Goal: Information Seeking & Learning: Learn about a topic

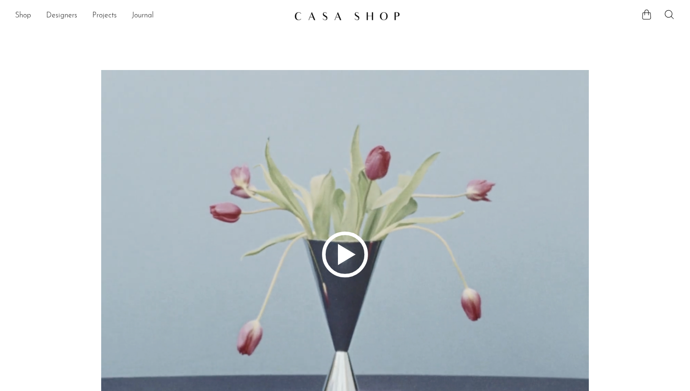
click at [348, 256] on polygon at bounding box center [347, 254] width 18 height 21
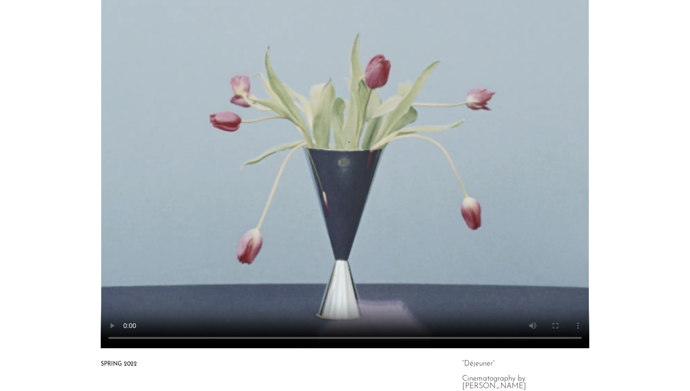
scroll to position [93, 0]
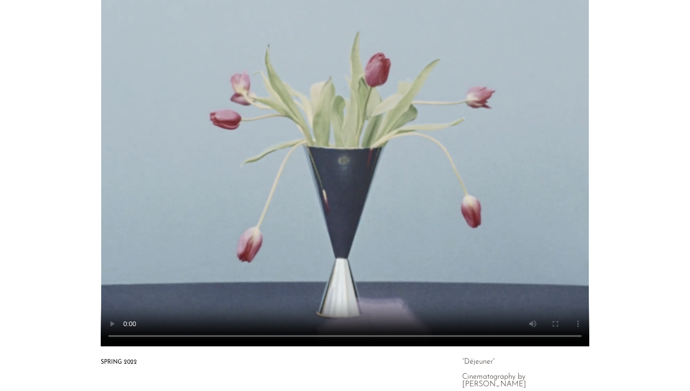
click at [348, 256] on video at bounding box center [345, 161] width 660 height 370
click at [345, 184] on video at bounding box center [345, 161] width 660 height 370
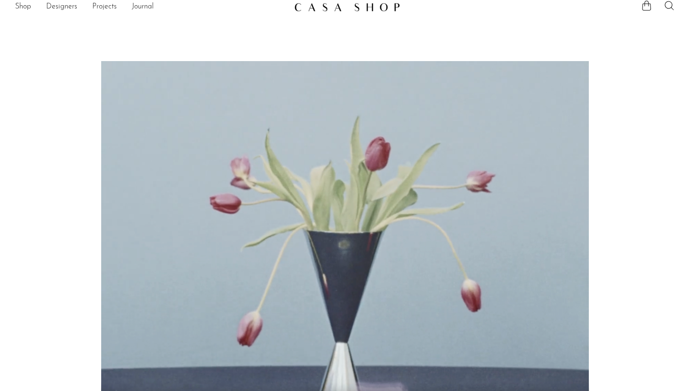
scroll to position [0, 0]
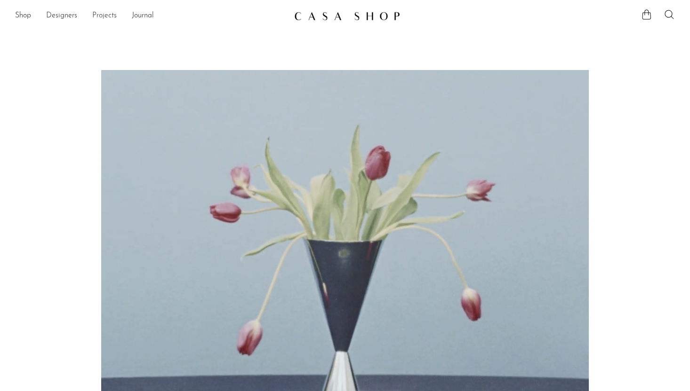
click at [111, 17] on link "Projects" at bounding box center [104, 16] width 24 height 12
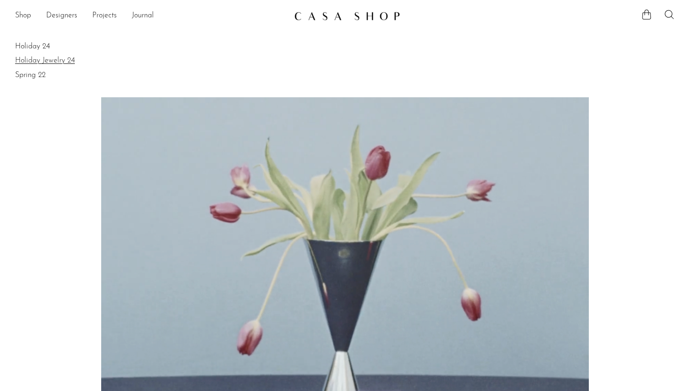
click at [65, 62] on link "Holiday Jewelry 24" at bounding box center [345, 61] width 660 height 10
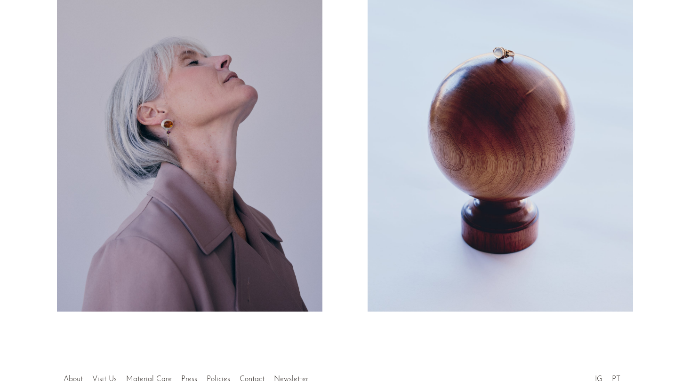
scroll to position [228, 0]
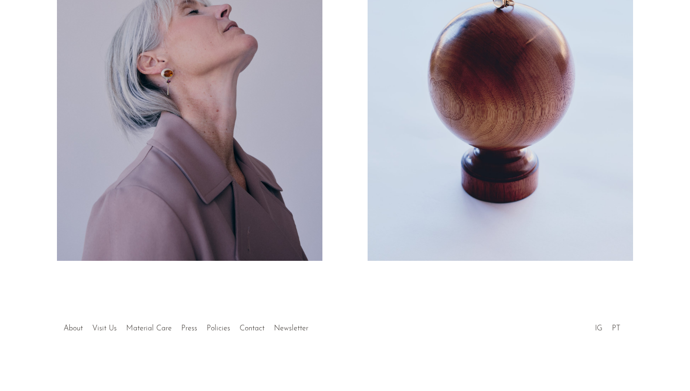
click at [132, 77] on button "Prev" at bounding box center [172, 101] width 342 height 317
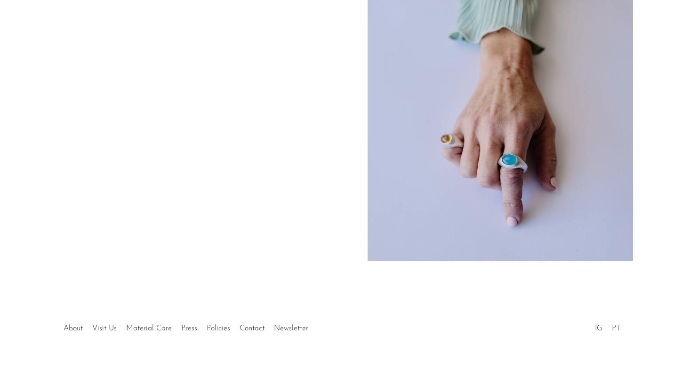
click at [468, 144] on button "Next" at bounding box center [517, 101] width 342 height 317
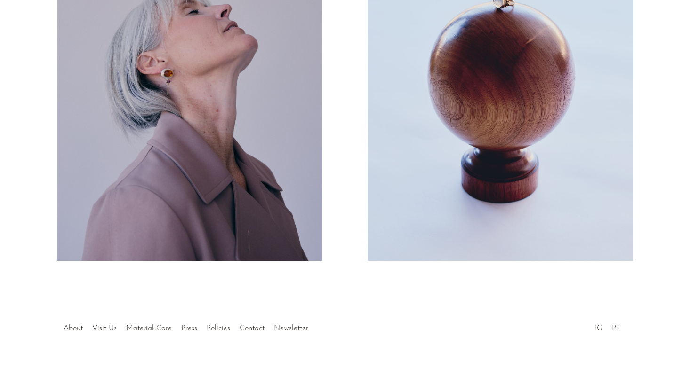
click at [468, 144] on button "Next" at bounding box center [517, 101] width 342 height 317
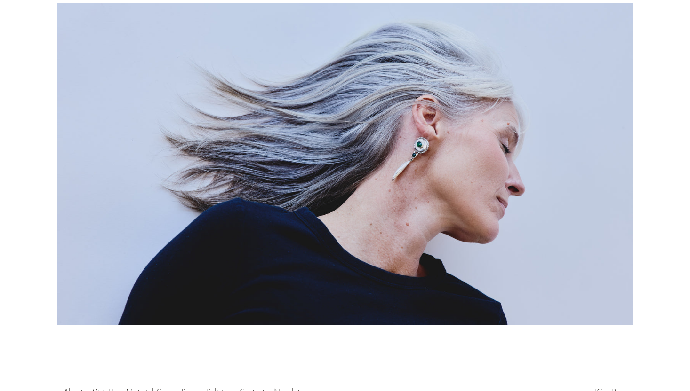
scroll to position [128, 0]
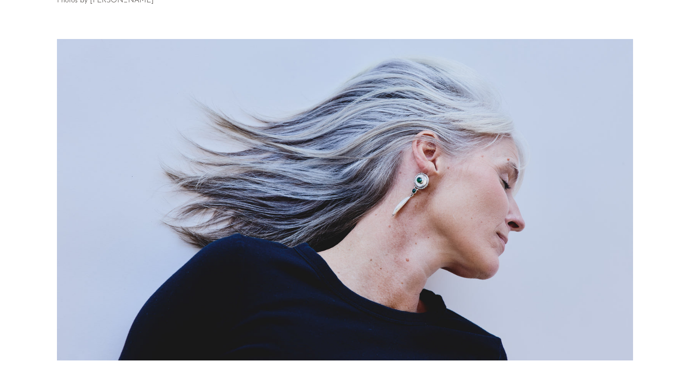
click at [468, 144] on button "Next" at bounding box center [517, 200] width 342 height 317
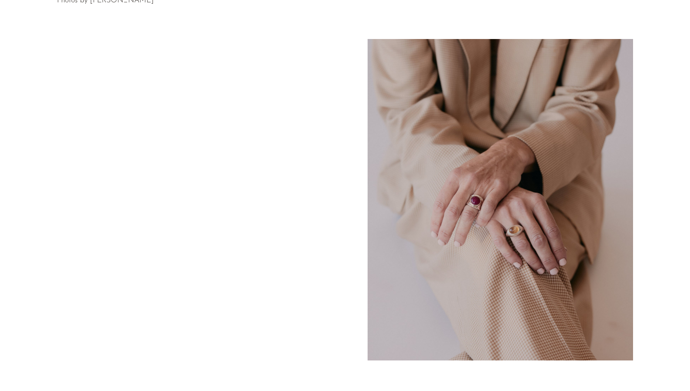
click at [468, 146] on button "Next" at bounding box center [517, 200] width 342 height 317
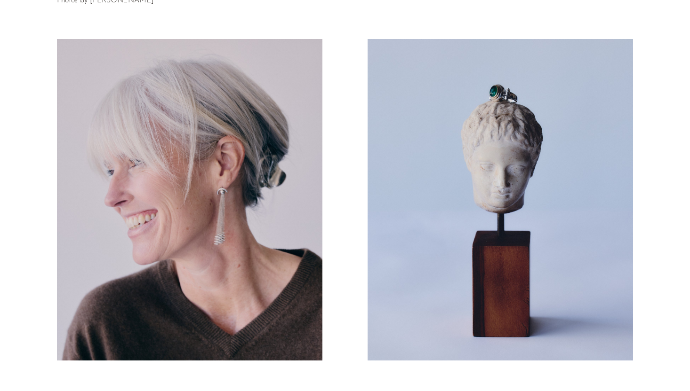
click at [468, 147] on button "Next" at bounding box center [517, 200] width 342 height 317
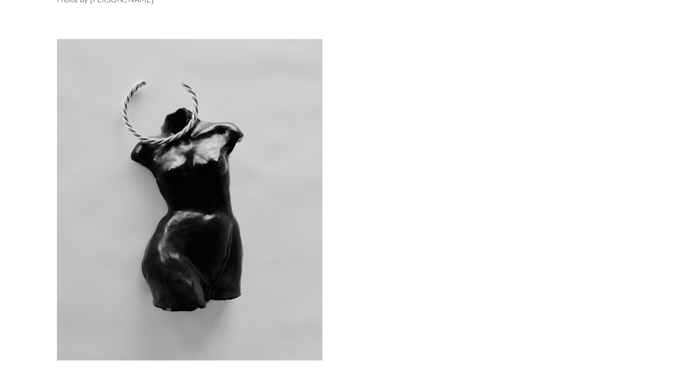
click at [468, 148] on button "Next" at bounding box center [517, 200] width 342 height 317
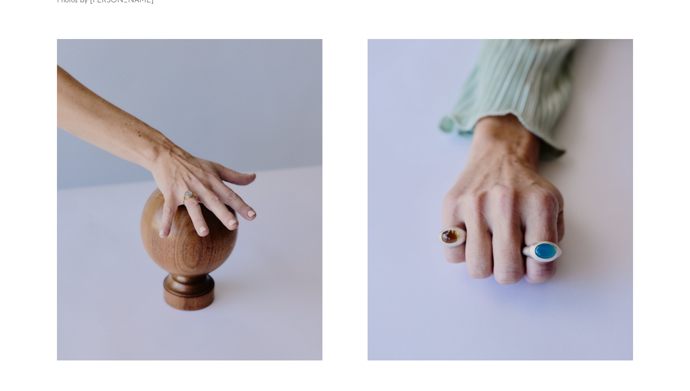
click at [468, 148] on button "Next" at bounding box center [517, 200] width 342 height 317
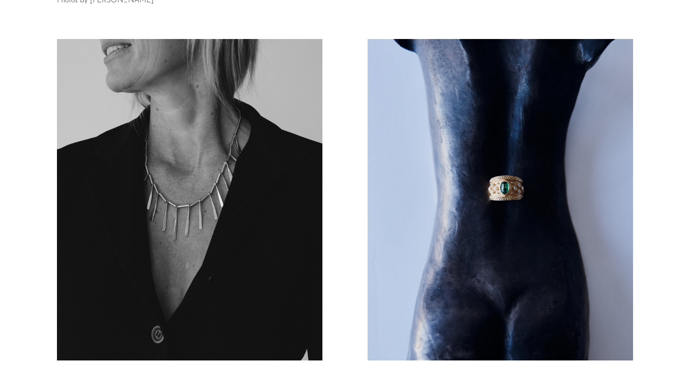
click at [468, 150] on button "Next" at bounding box center [517, 200] width 342 height 317
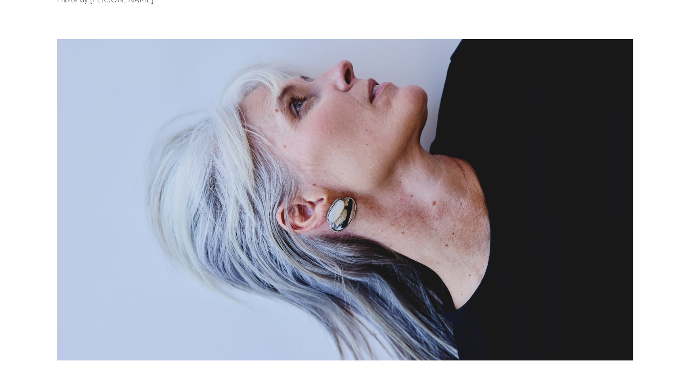
click at [468, 150] on button "Next" at bounding box center [517, 200] width 342 height 317
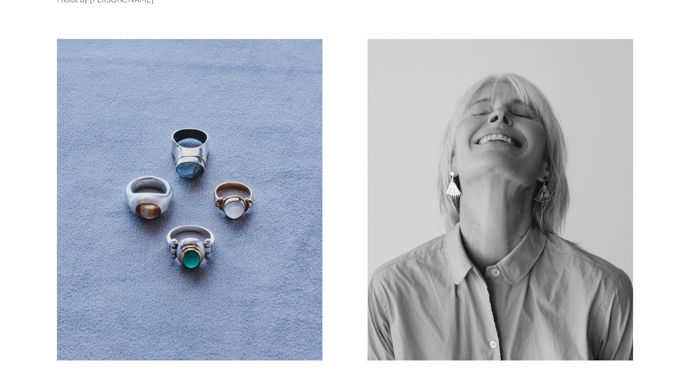
click at [468, 150] on button "Next" at bounding box center [517, 200] width 342 height 317
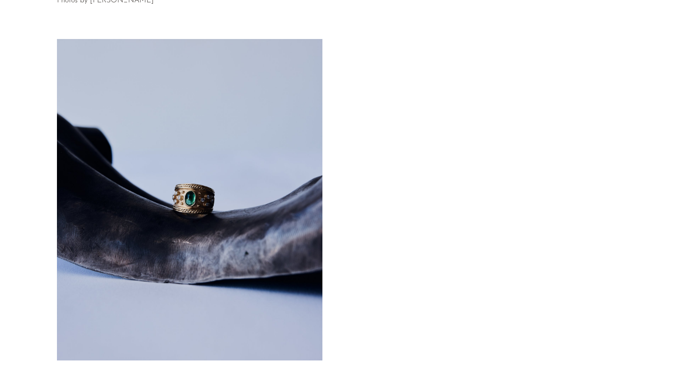
click at [468, 150] on button "Next" at bounding box center [517, 200] width 342 height 317
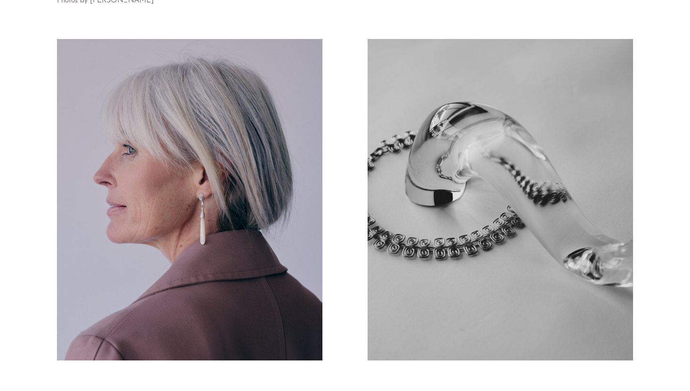
click at [468, 150] on button "Next" at bounding box center [517, 200] width 342 height 317
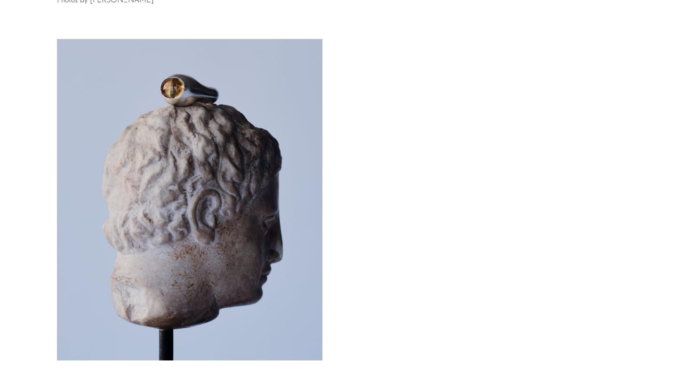
click at [468, 150] on button "Next" at bounding box center [517, 200] width 342 height 317
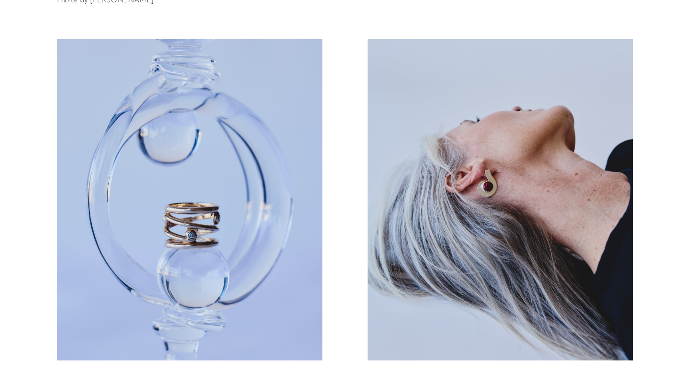
click at [468, 150] on button "Next" at bounding box center [517, 200] width 342 height 317
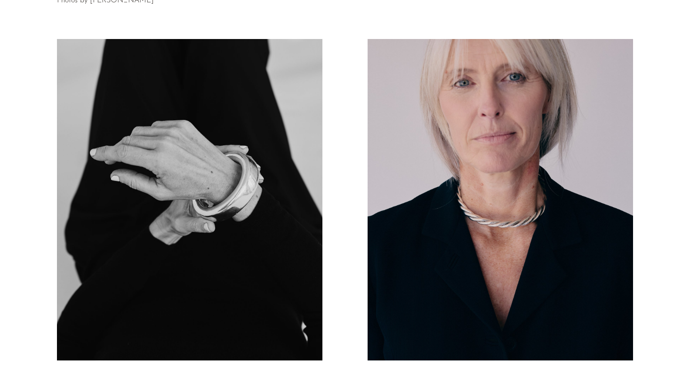
click at [468, 150] on button "Next" at bounding box center [517, 200] width 342 height 317
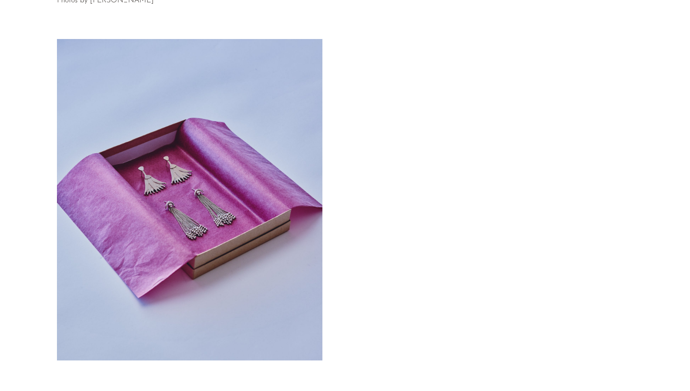
click at [468, 150] on button "Next" at bounding box center [517, 200] width 342 height 317
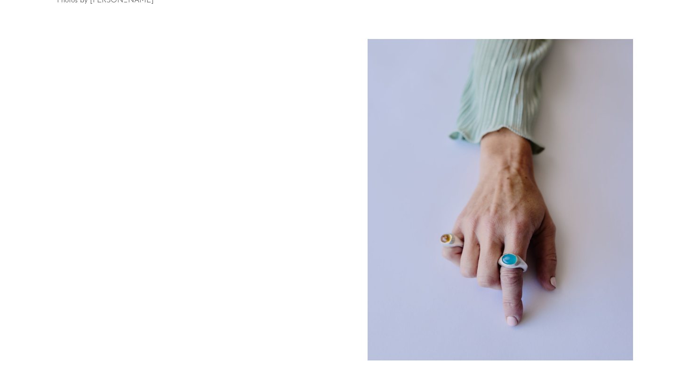
click at [468, 150] on button "Next" at bounding box center [517, 200] width 342 height 317
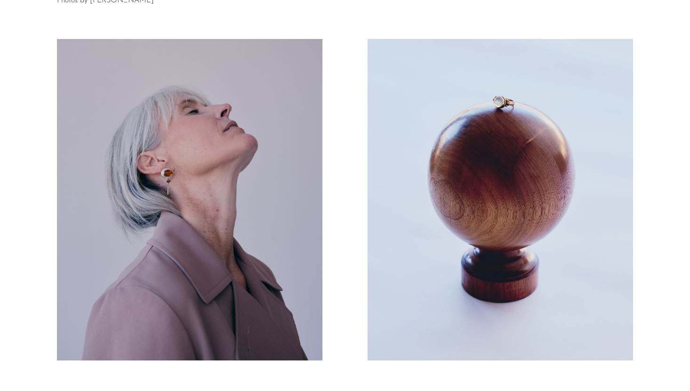
click at [468, 150] on button "Next" at bounding box center [517, 200] width 342 height 317
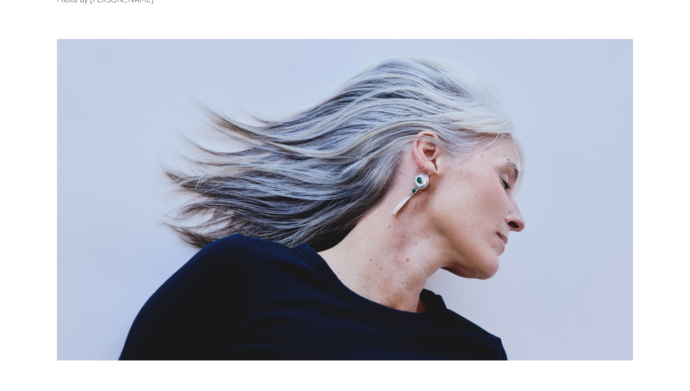
click at [468, 150] on button "Next" at bounding box center [517, 200] width 342 height 317
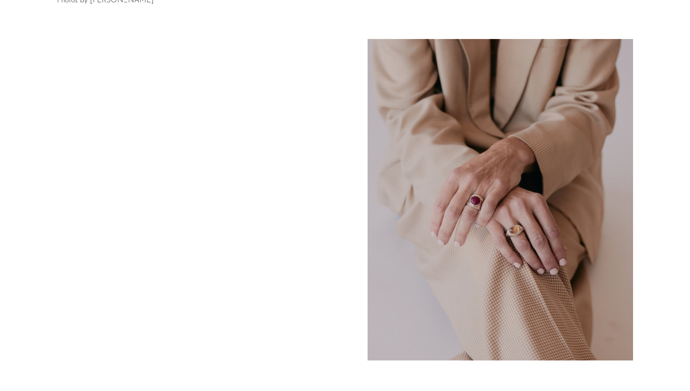
click at [468, 150] on button "Next" at bounding box center [517, 200] width 342 height 317
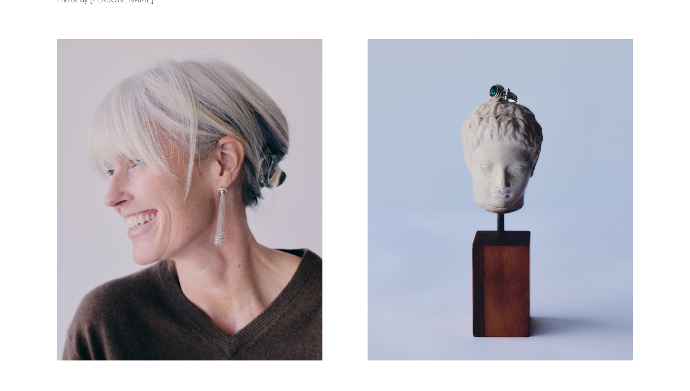
click at [468, 150] on button "Next" at bounding box center [517, 200] width 342 height 317
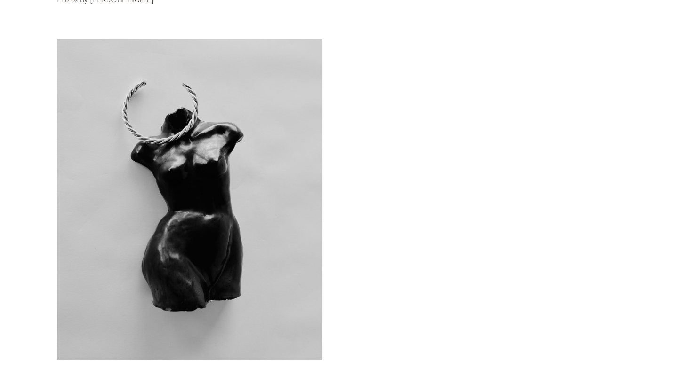
click at [468, 151] on button "Next" at bounding box center [517, 200] width 342 height 317
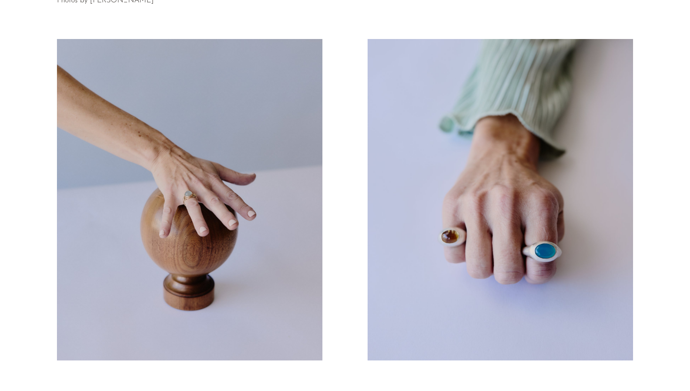
click at [468, 151] on button "Next" at bounding box center [517, 200] width 342 height 317
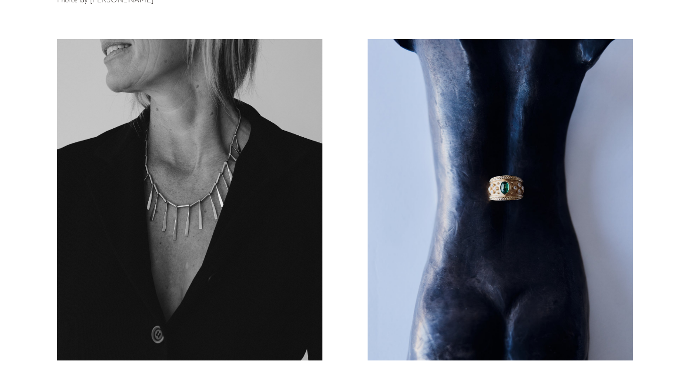
click at [469, 152] on button "Next" at bounding box center [517, 200] width 342 height 317
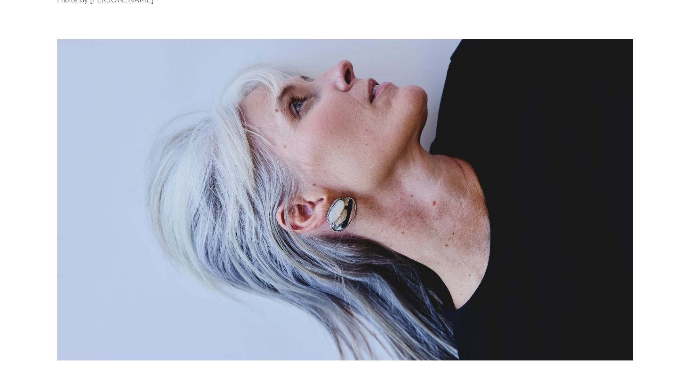
scroll to position [228, 0]
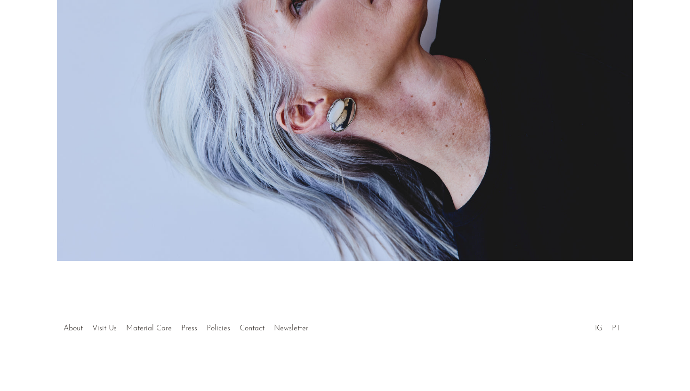
click at [295, 120] on button "Prev" at bounding box center [172, 101] width 342 height 317
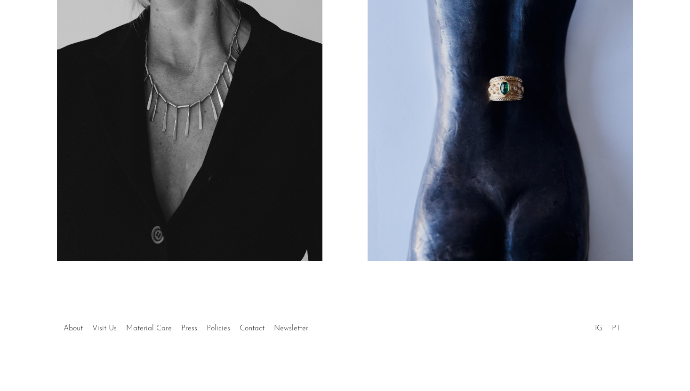
click at [295, 120] on button "Prev" at bounding box center [172, 101] width 342 height 317
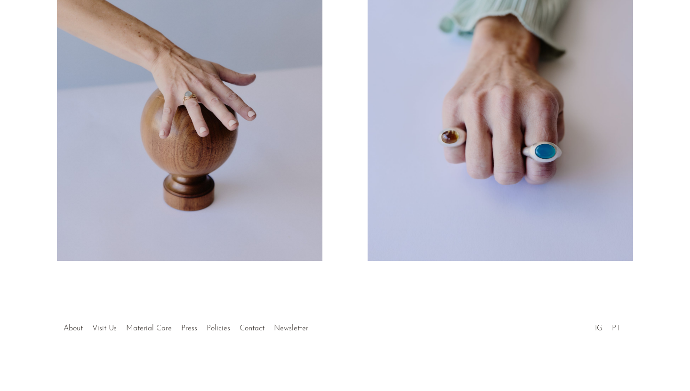
click at [504, 145] on button "Next" at bounding box center [517, 101] width 342 height 317
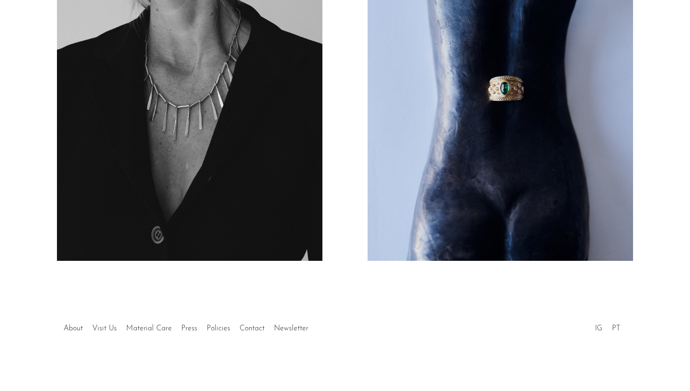
click at [504, 145] on button "Next" at bounding box center [517, 101] width 342 height 317
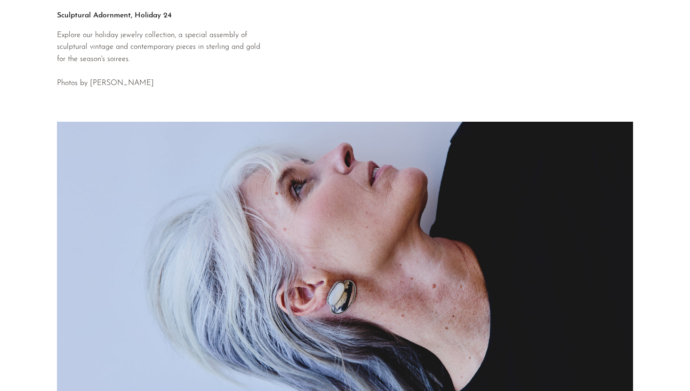
scroll to position [0, 0]
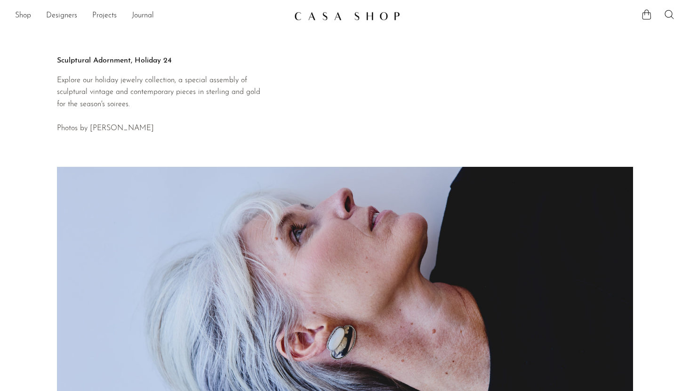
click at [516, 199] on button "Next" at bounding box center [517, 328] width 342 height 317
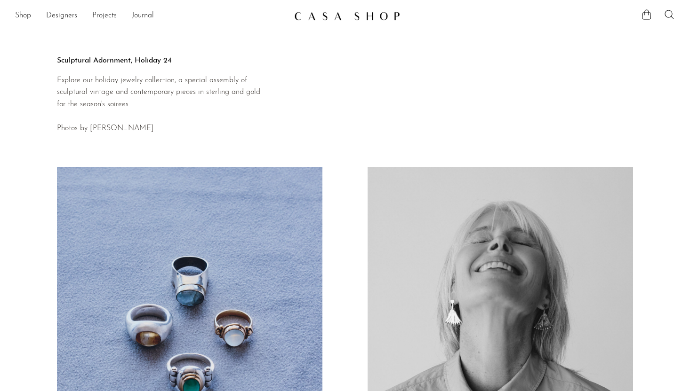
click at [516, 199] on button "Next" at bounding box center [517, 328] width 342 height 317
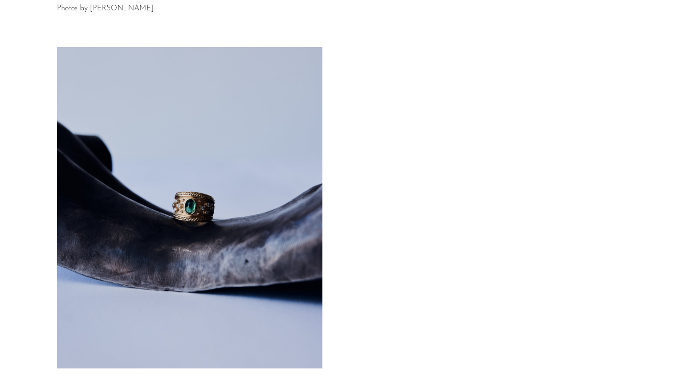
scroll to position [127, 0]
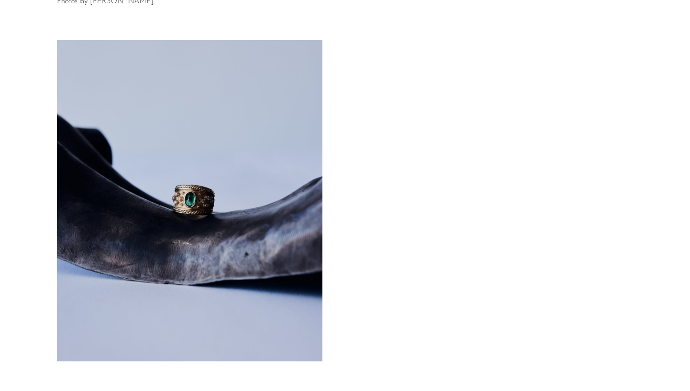
click at [471, 123] on button "Next" at bounding box center [517, 201] width 342 height 317
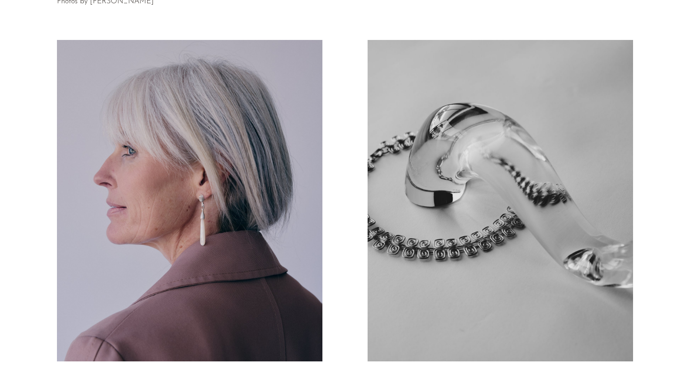
click at [471, 123] on button "Next" at bounding box center [517, 201] width 342 height 317
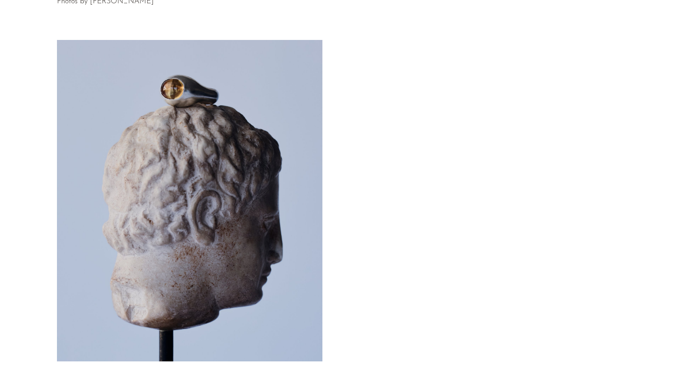
click at [471, 123] on button "Next" at bounding box center [517, 201] width 342 height 317
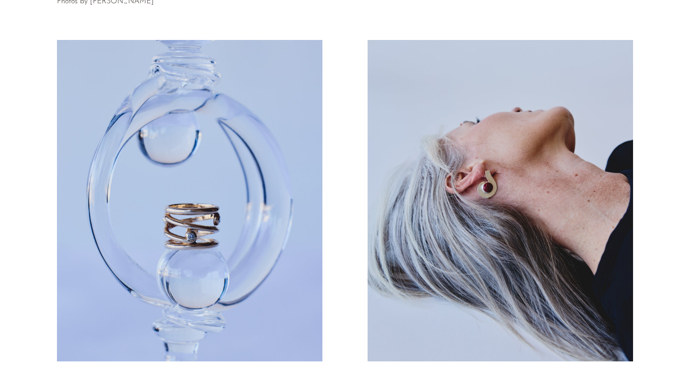
click at [471, 123] on button "Next" at bounding box center [517, 201] width 342 height 317
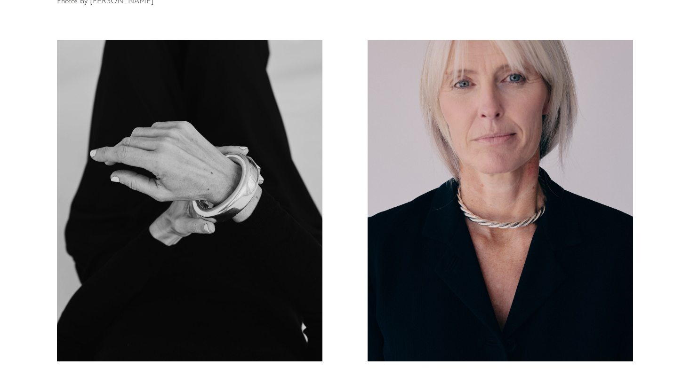
click at [471, 123] on button "Next" at bounding box center [517, 201] width 342 height 317
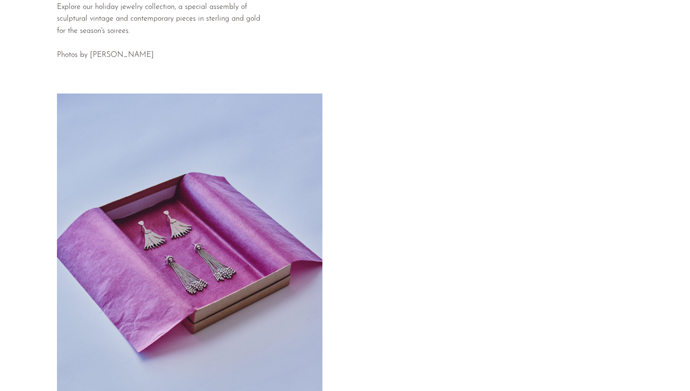
scroll to position [77, 0]
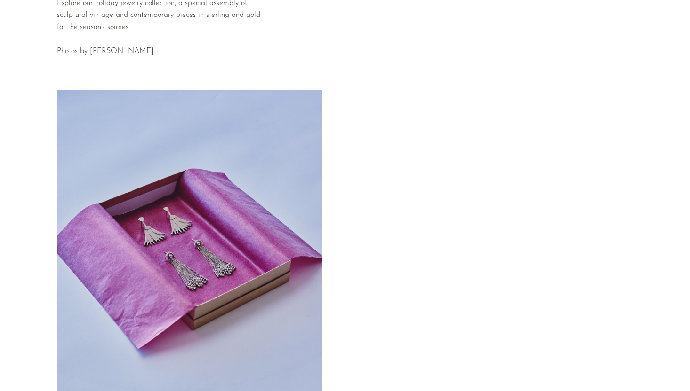
drag, startPoint x: 91, startPoint y: 51, endPoint x: 145, endPoint y: 56, distance: 54.8
click at [145, 56] on p "Explore our holiday jewelry collection, a special assembly of sculptural vintag…" at bounding box center [159, 28] width 204 height 60
copy p "[PERSON_NAME]"
